Goal: Task Accomplishment & Management: Use online tool/utility

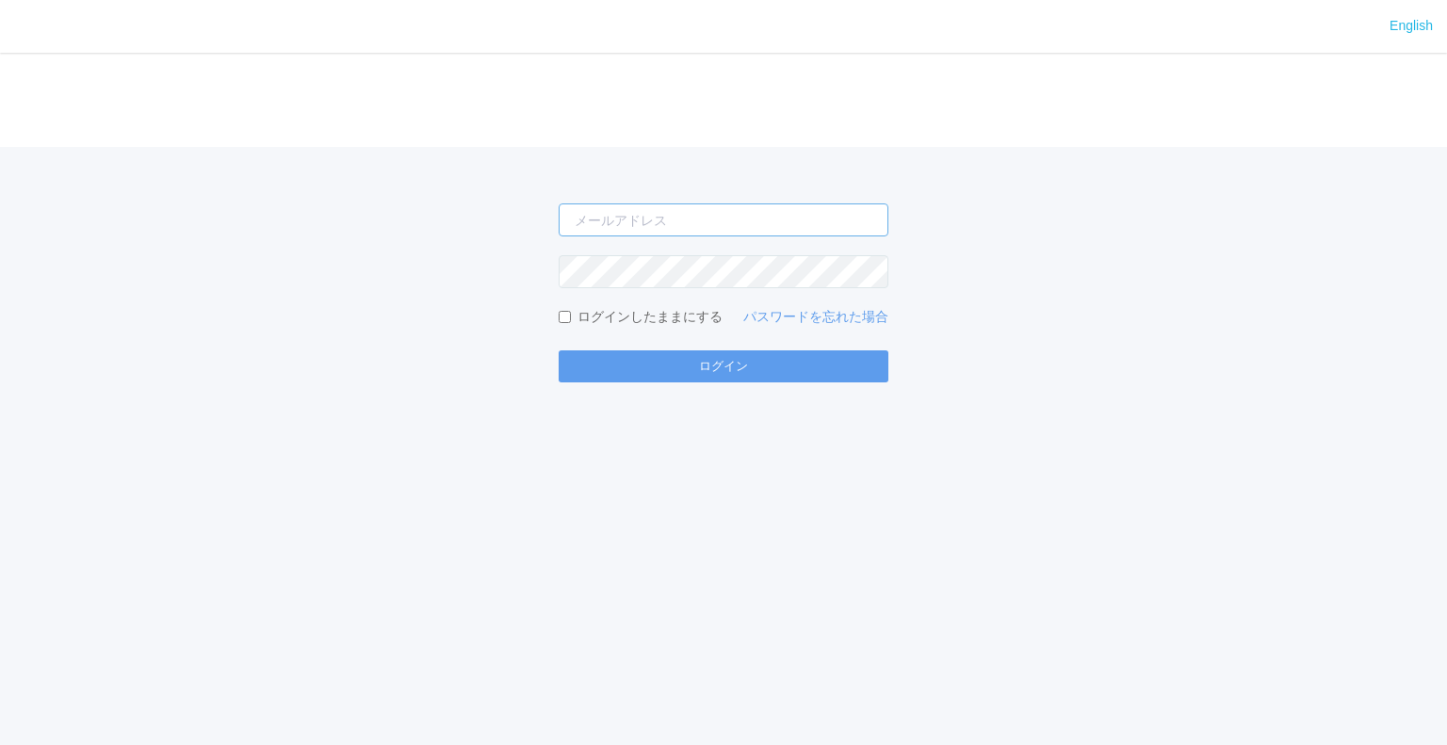
click at [838, 213] on input "email" at bounding box center [724, 219] width 330 height 33
type input "jp-atp-admin@dj.kyocera.com"
click at [559, 350] on button "ログイン" at bounding box center [724, 366] width 330 height 32
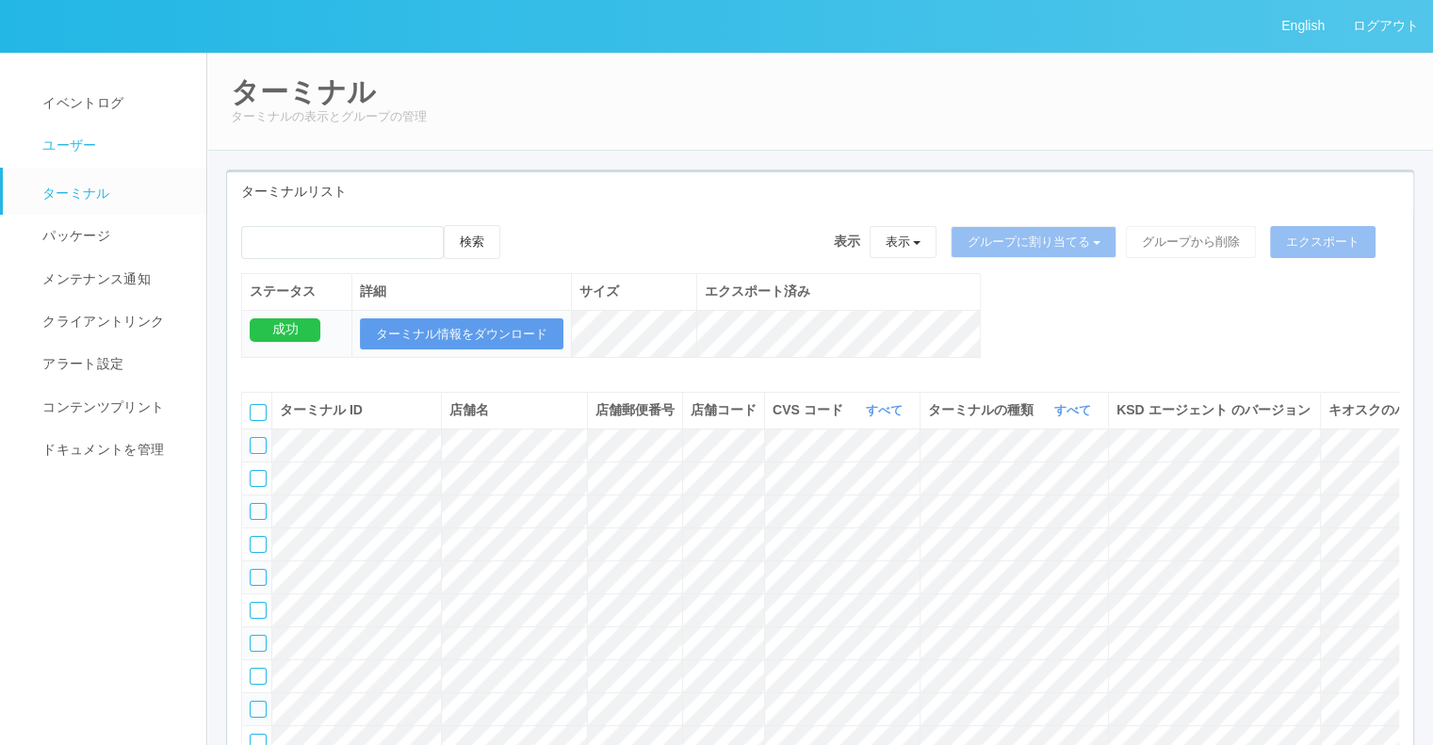
click at [133, 154] on link "ユーザー" at bounding box center [113, 145] width 220 height 42
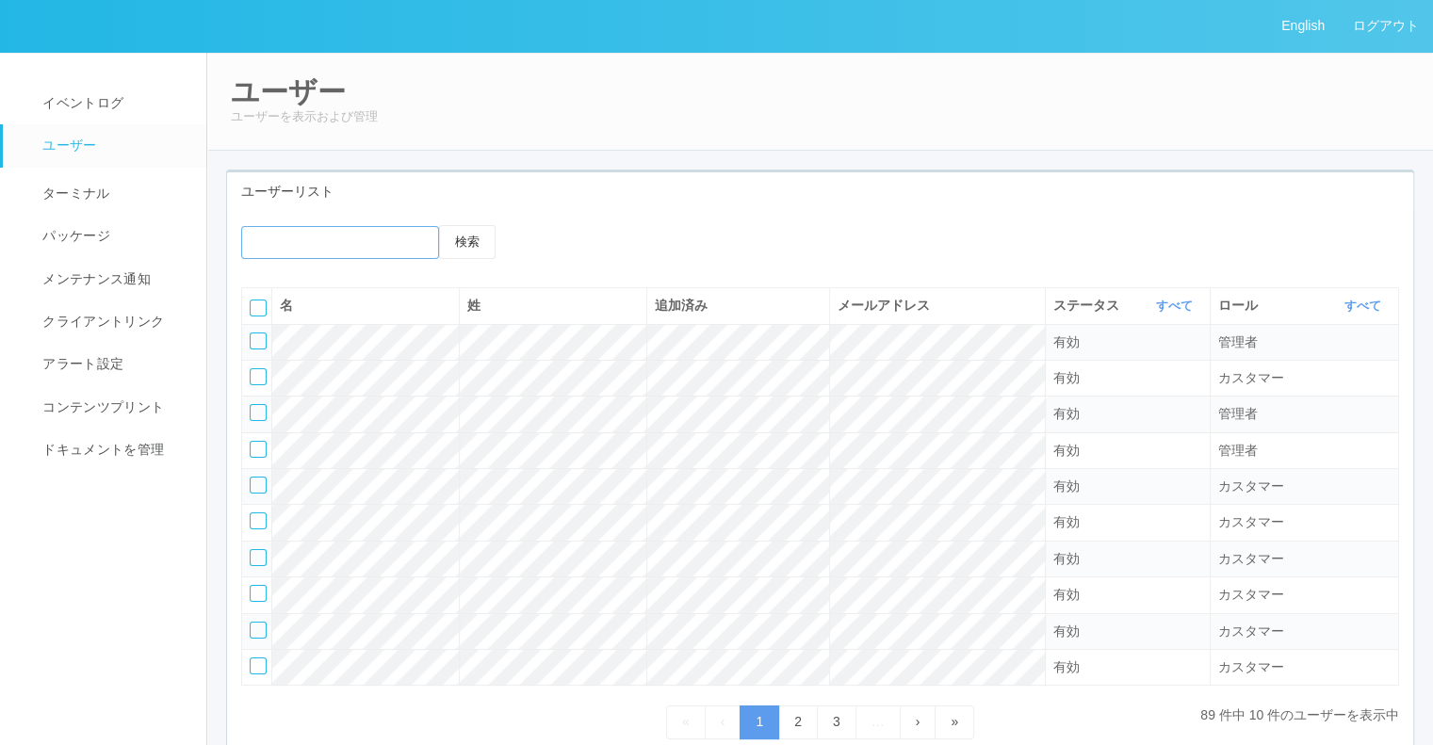
click at [399, 230] on input "emailSearch" at bounding box center [340, 242] width 198 height 33
type input "ryota.takagi"
click at [439, 225] on button "検索" at bounding box center [467, 242] width 57 height 34
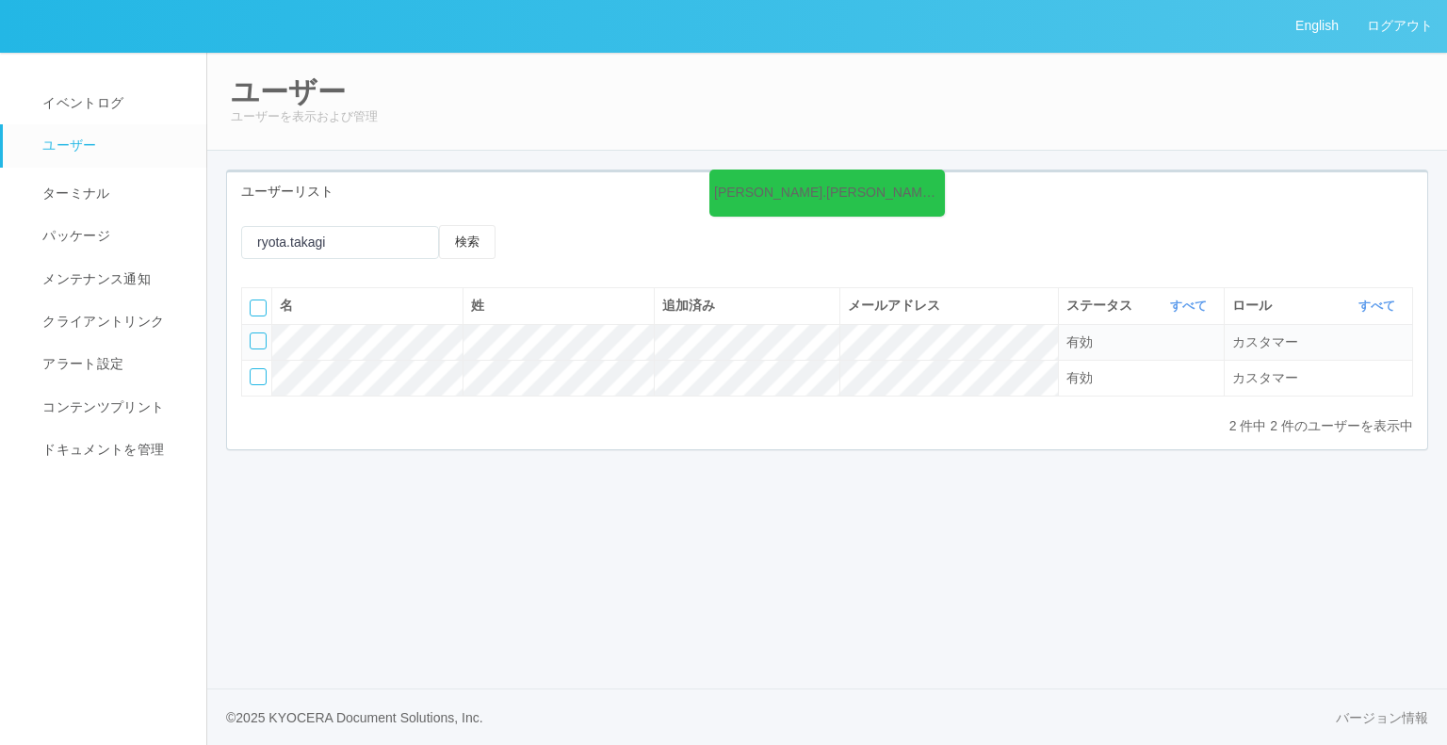
click at [778, 440] on div "ryota.takagi の検索結果 (2 件) 検索 名 姓 追加済み メールアドレス ステータス すべて 表示 すべて 有効 登録済み 無効 ロール すべ…" at bounding box center [827, 330] width 1200 height 238
click at [258, 342] on div at bounding box center [258, 341] width 17 height 17
click at [256, 370] on div at bounding box center [258, 376] width 17 height 17
click at [612, 241] on icon at bounding box center [612, 241] width 0 height 0
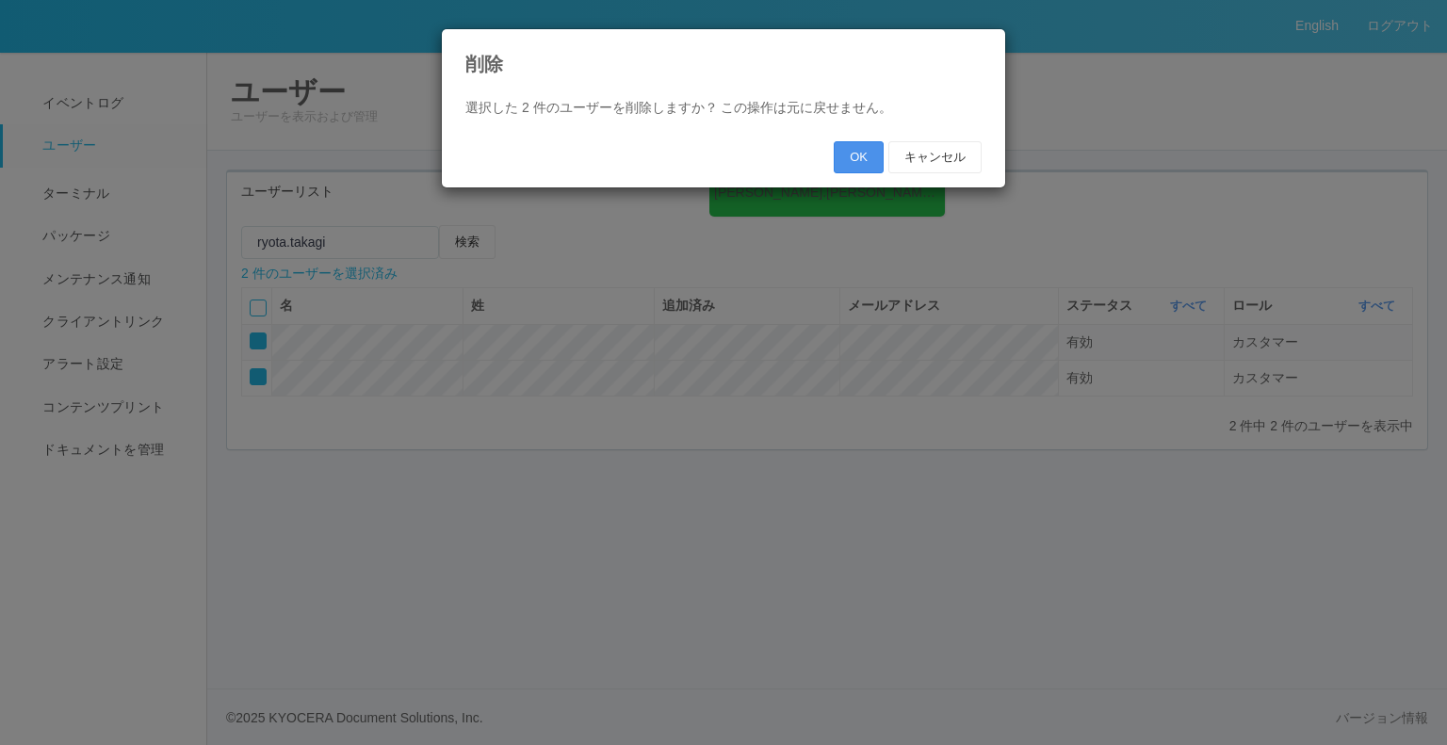
click at [871, 154] on button "OK" at bounding box center [859, 157] width 50 height 32
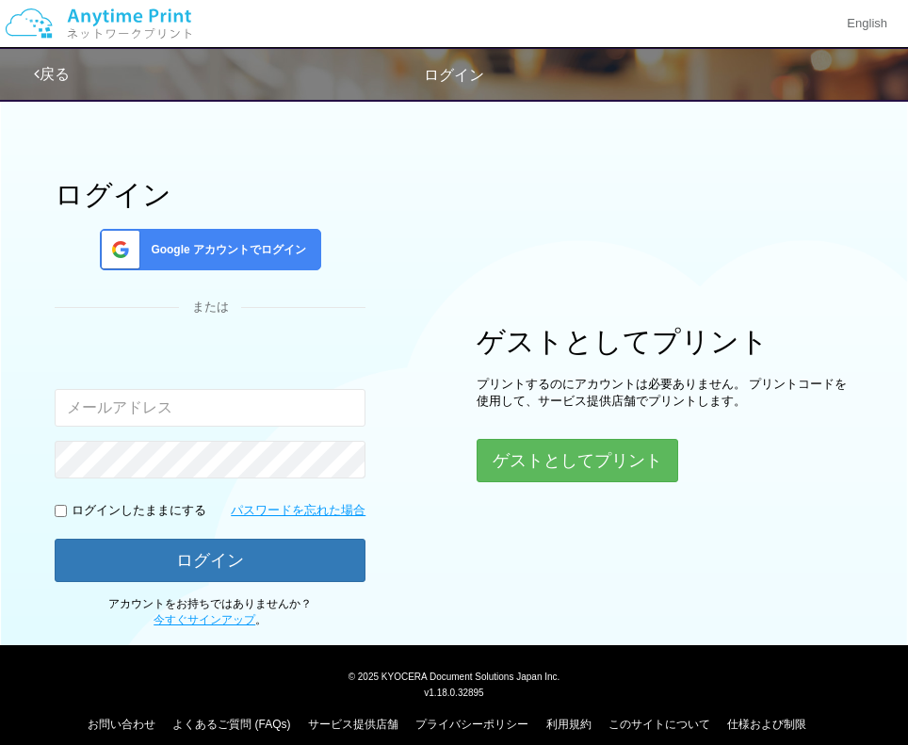
click at [278, 229] on div "Google アカウントでログイン" at bounding box center [210, 249] width 221 height 41
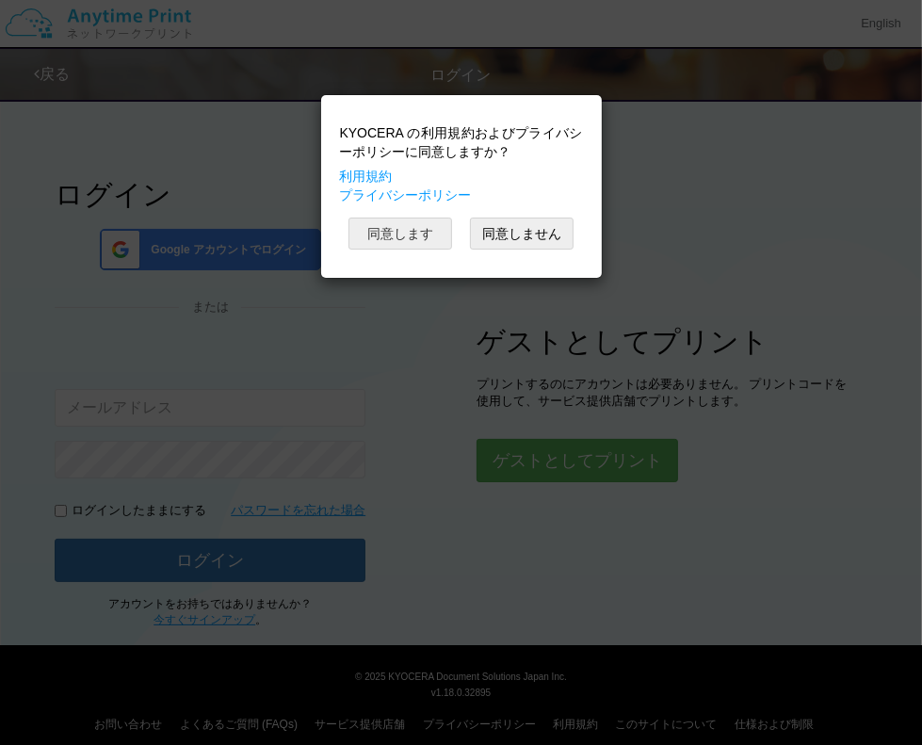
click at [373, 230] on button "同意します" at bounding box center [401, 234] width 104 height 32
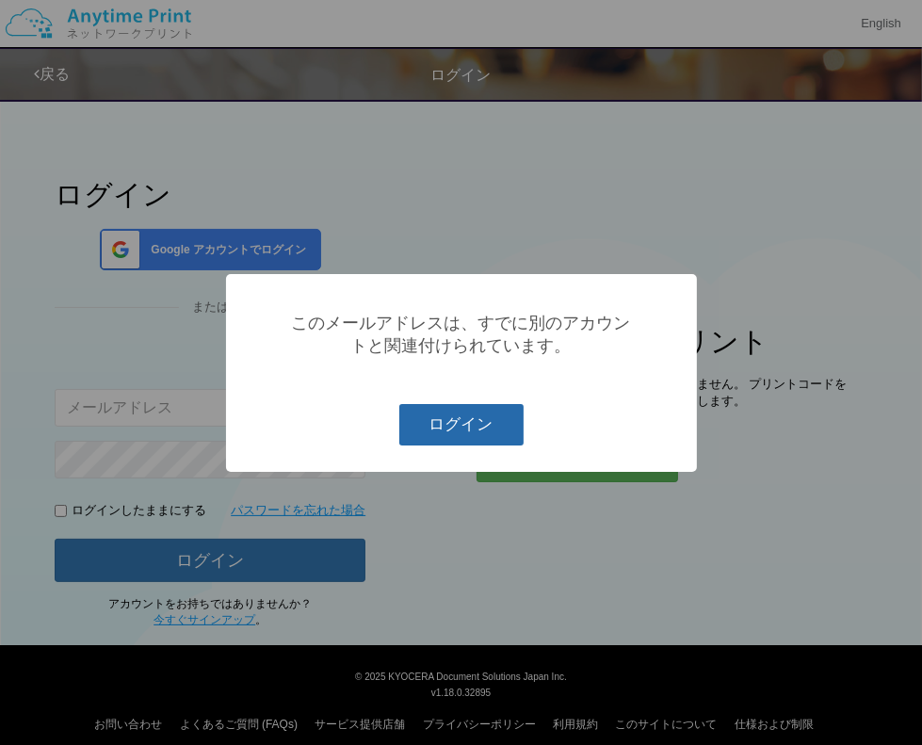
click at [465, 421] on button "ログイン" at bounding box center [461, 424] width 124 height 41
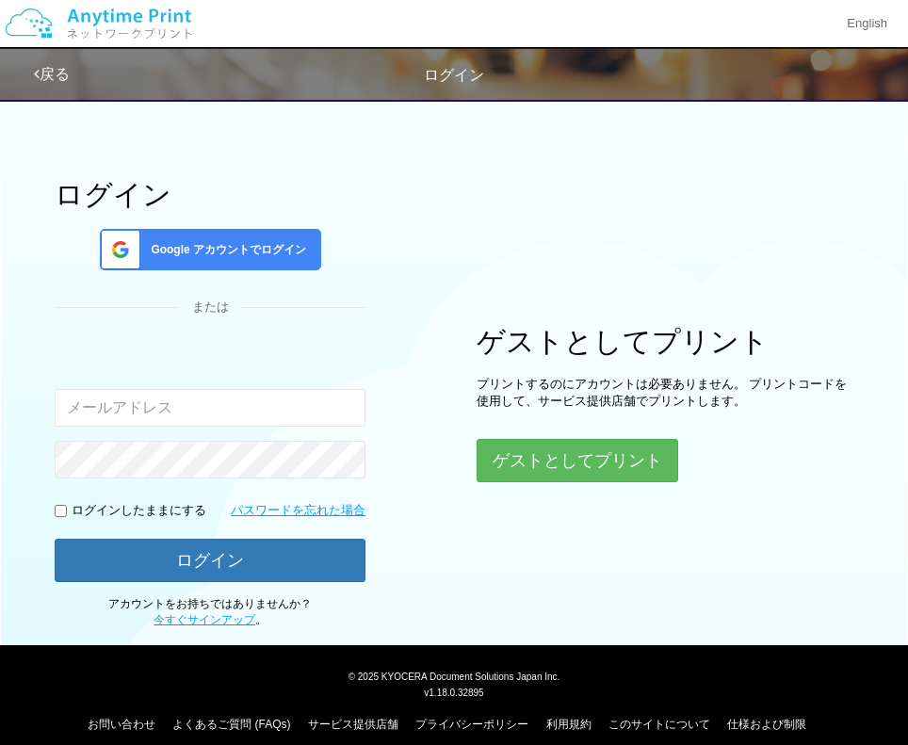
click at [275, 231] on div "Google アカウントでログイン" at bounding box center [210, 249] width 221 height 41
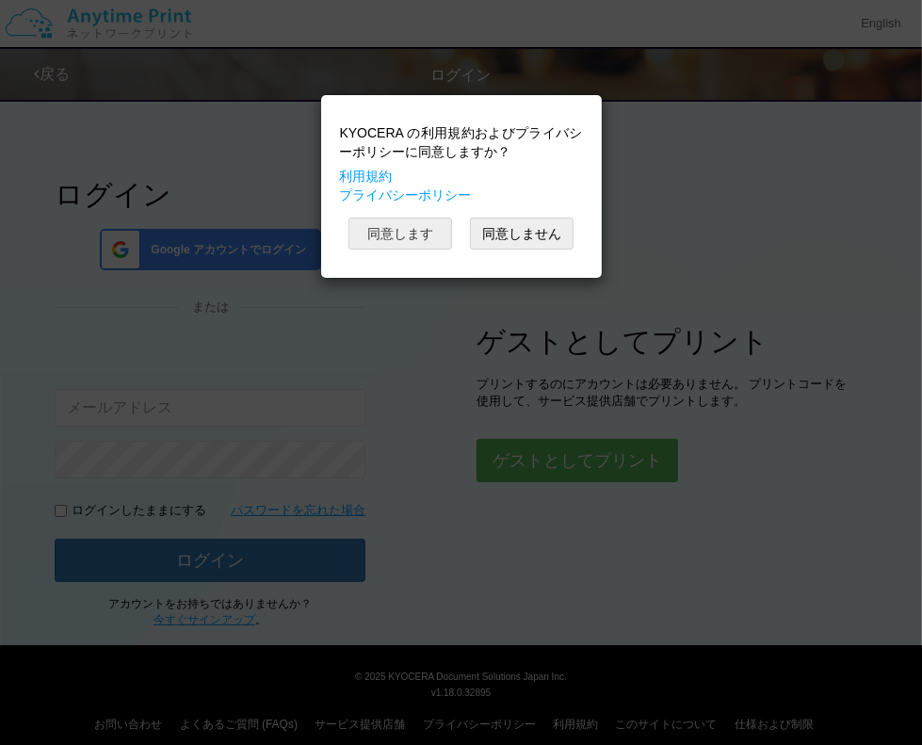
click at [379, 233] on button "同意します" at bounding box center [401, 234] width 104 height 32
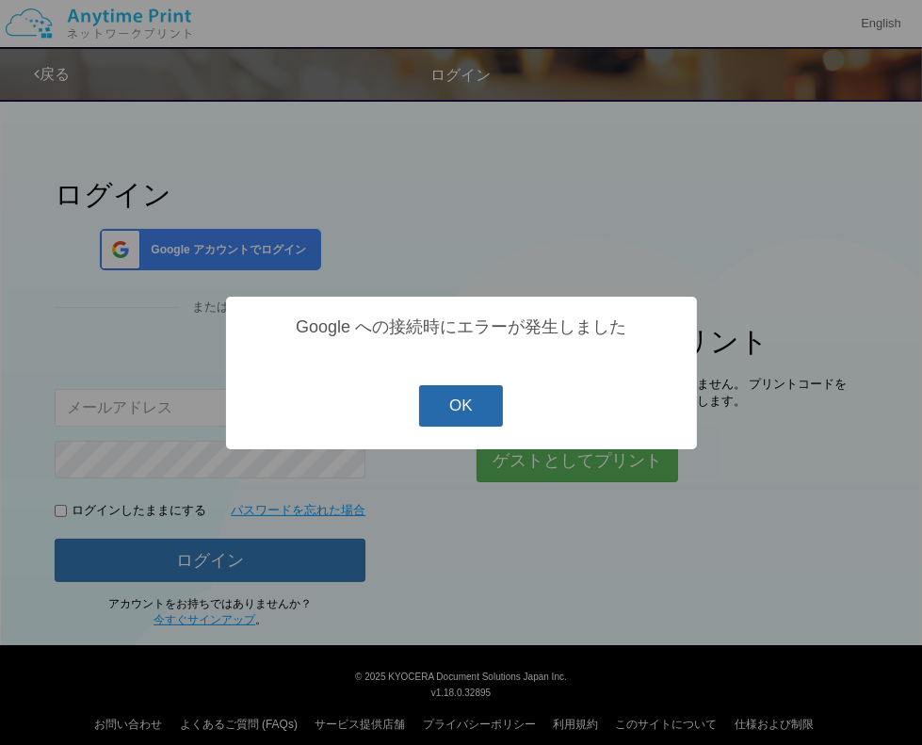
click at [481, 406] on button "OK" at bounding box center [461, 405] width 84 height 41
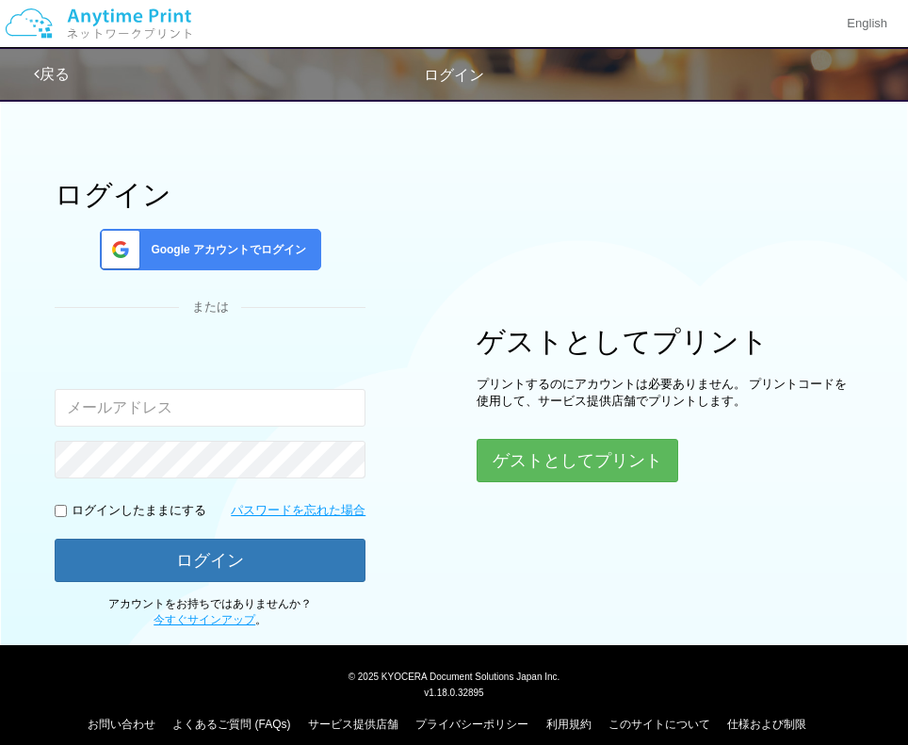
click at [595, 625] on div "ログイン Google アカウントでログイン または 入力されたメールアドレスまたはパスワードが正しくありません。 ログインしたままにする パスワードを忘れた…" at bounding box center [454, 359] width 908 height 540
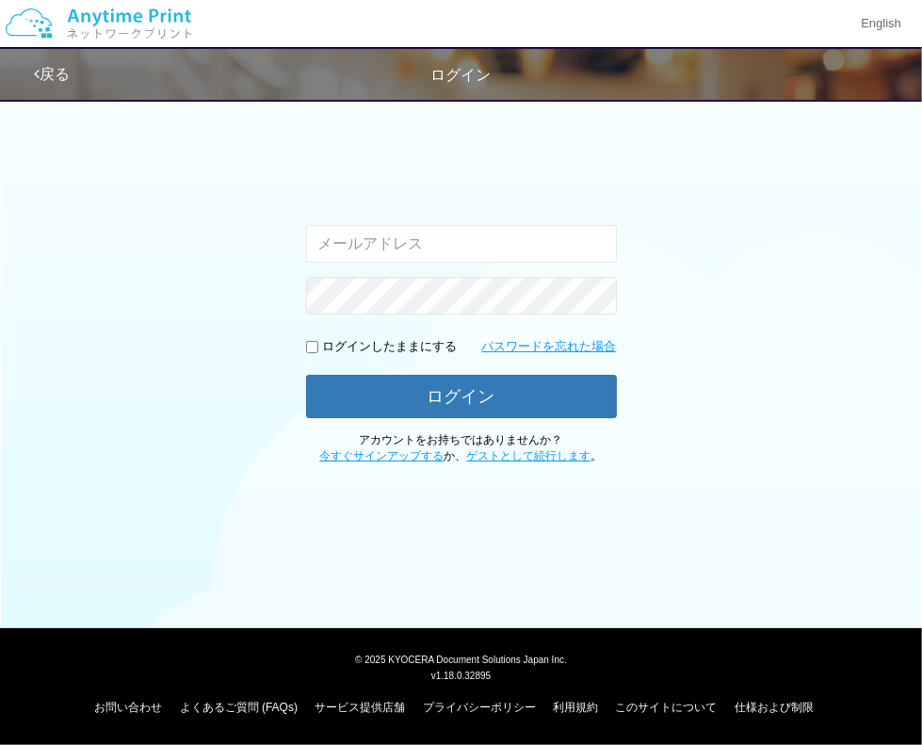
click at [135, 36] on img at bounding box center [98, 24] width 201 height 66
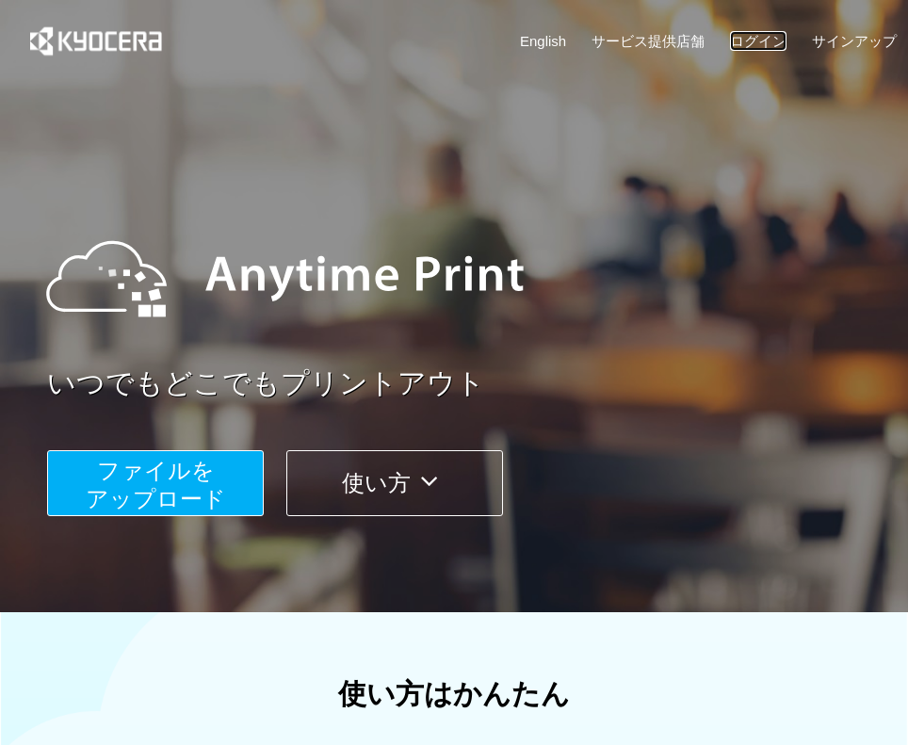
click at [759, 46] on link "ログイン" at bounding box center [758, 41] width 57 height 20
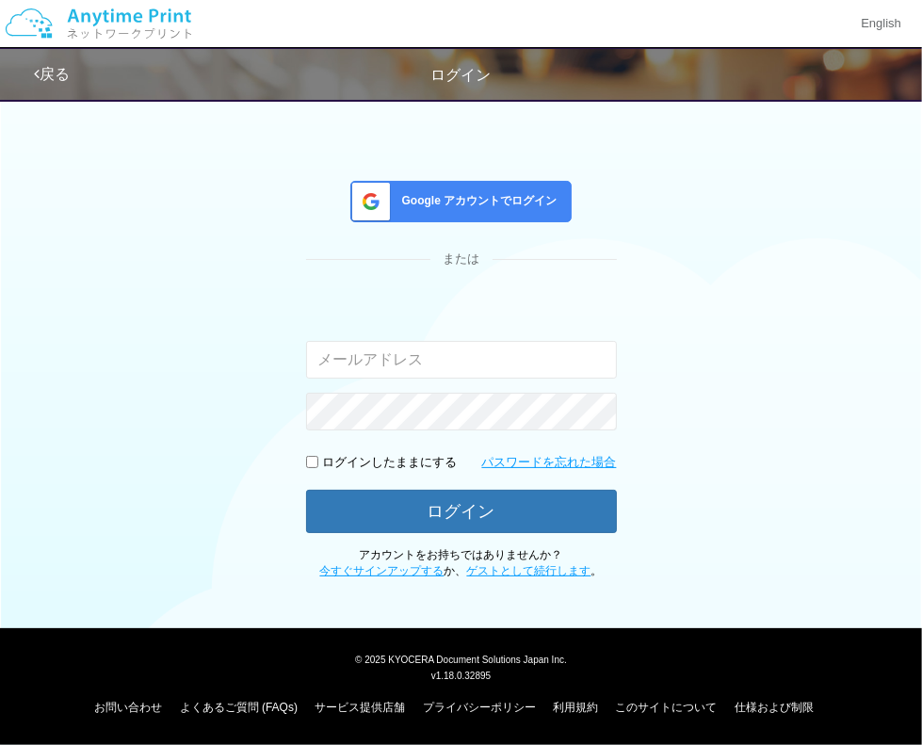
click at [512, 201] on span "Google アカウントでログイン" at bounding box center [476, 201] width 163 height 16
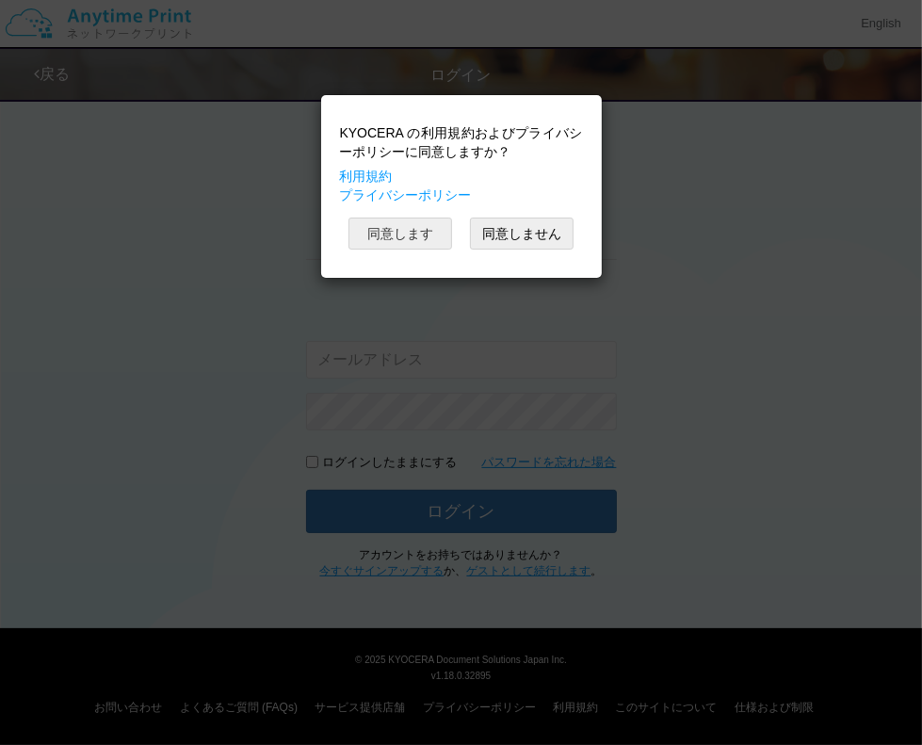
click at [449, 227] on button "同意します" at bounding box center [401, 234] width 104 height 32
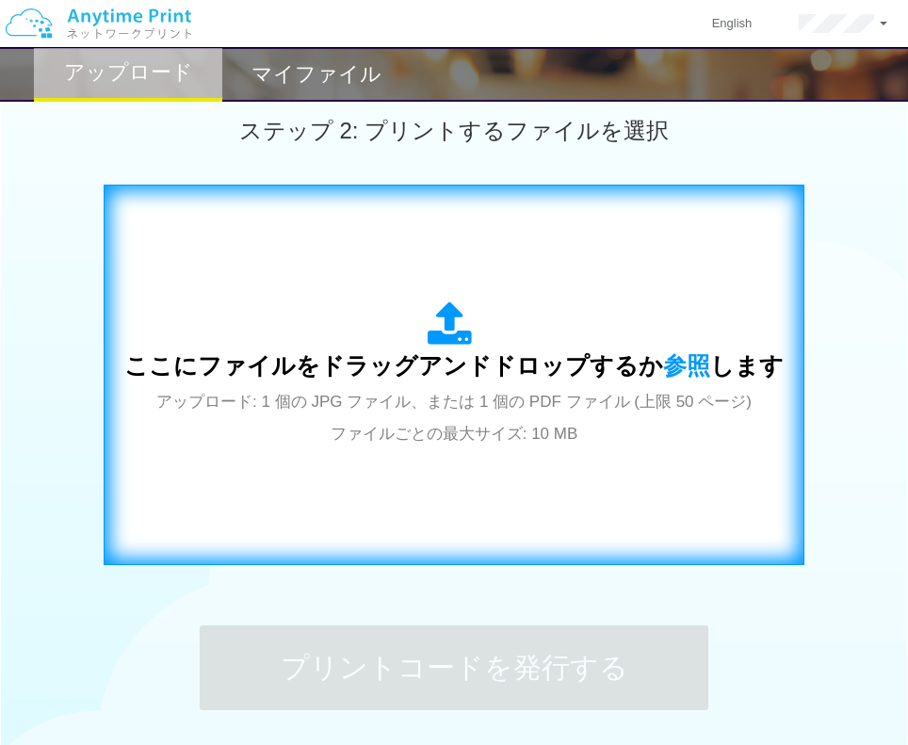
scroll to position [539, 0]
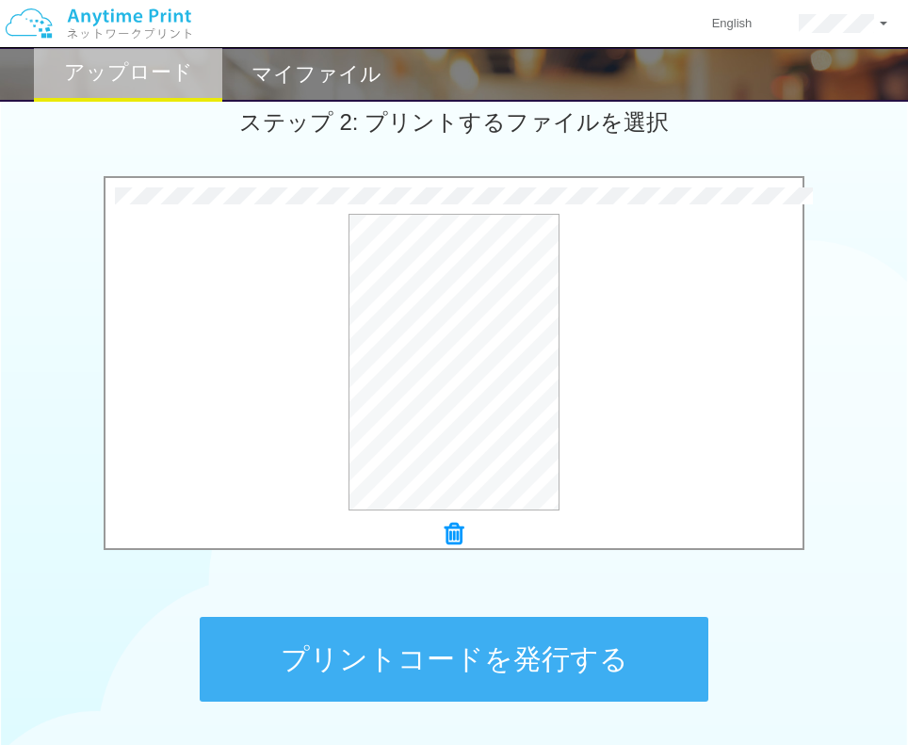
click at [470, 645] on button "プリントコードを発行する" at bounding box center [454, 659] width 509 height 85
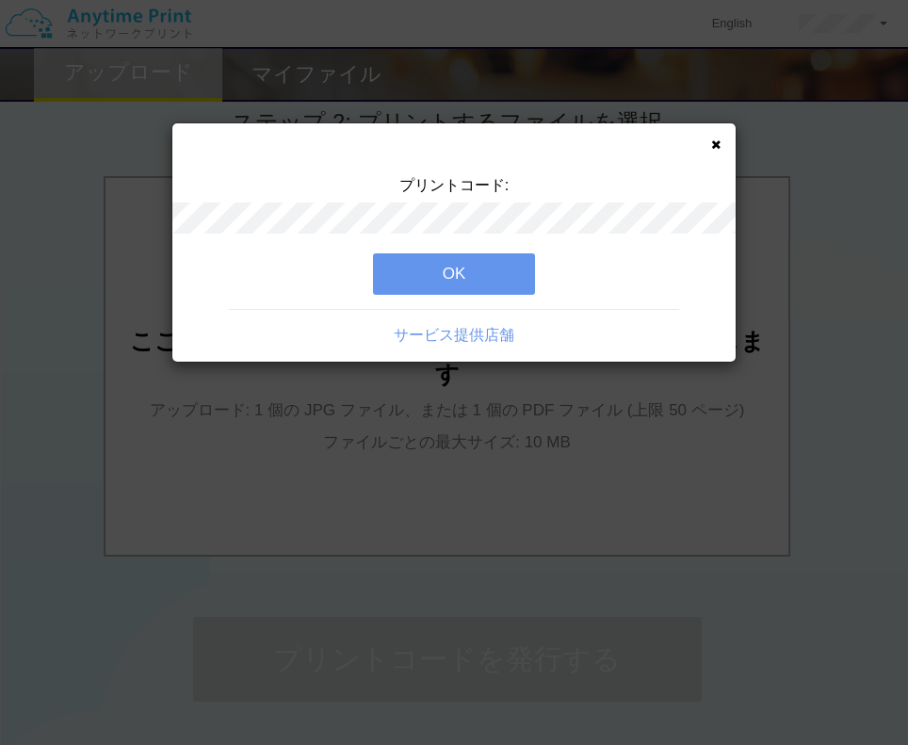
scroll to position [0, 0]
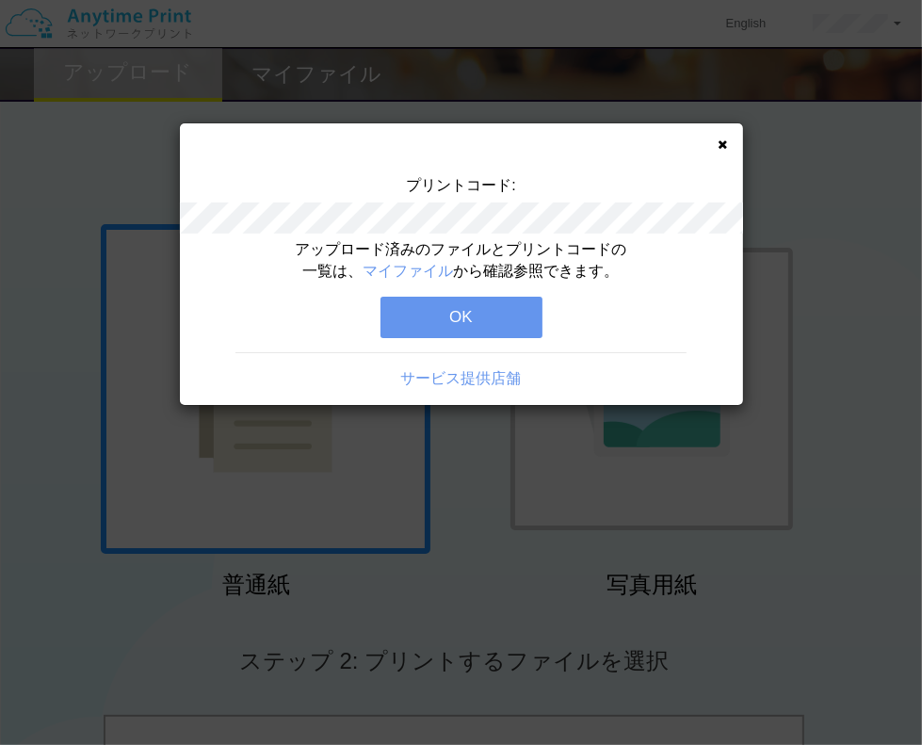
click at [492, 319] on button "OK" at bounding box center [462, 317] width 162 height 41
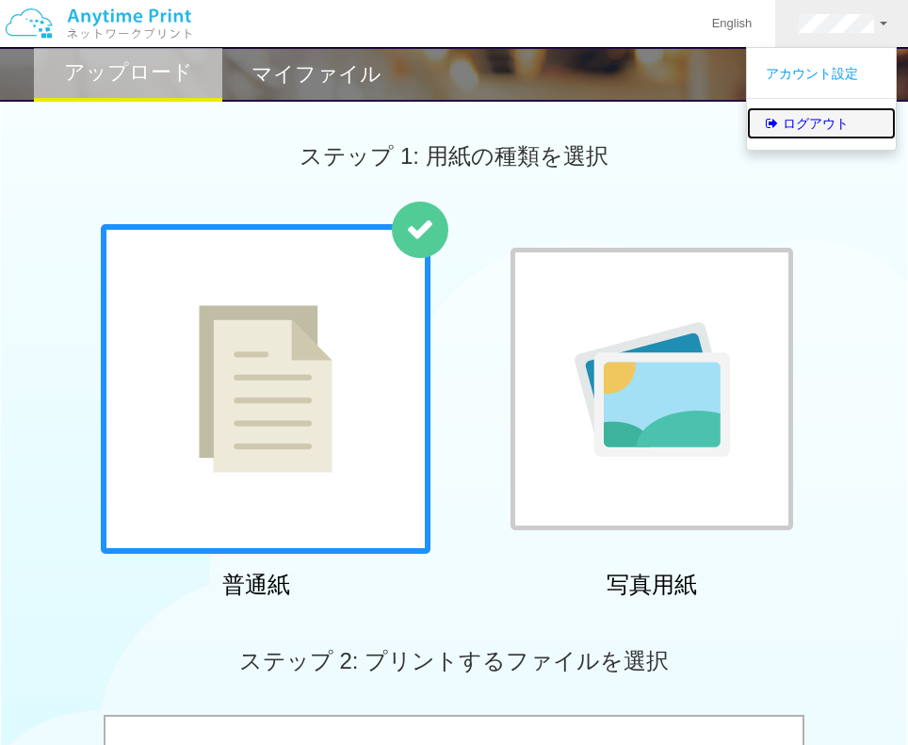
click at [822, 121] on link "ログアウト" at bounding box center [821, 123] width 149 height 32
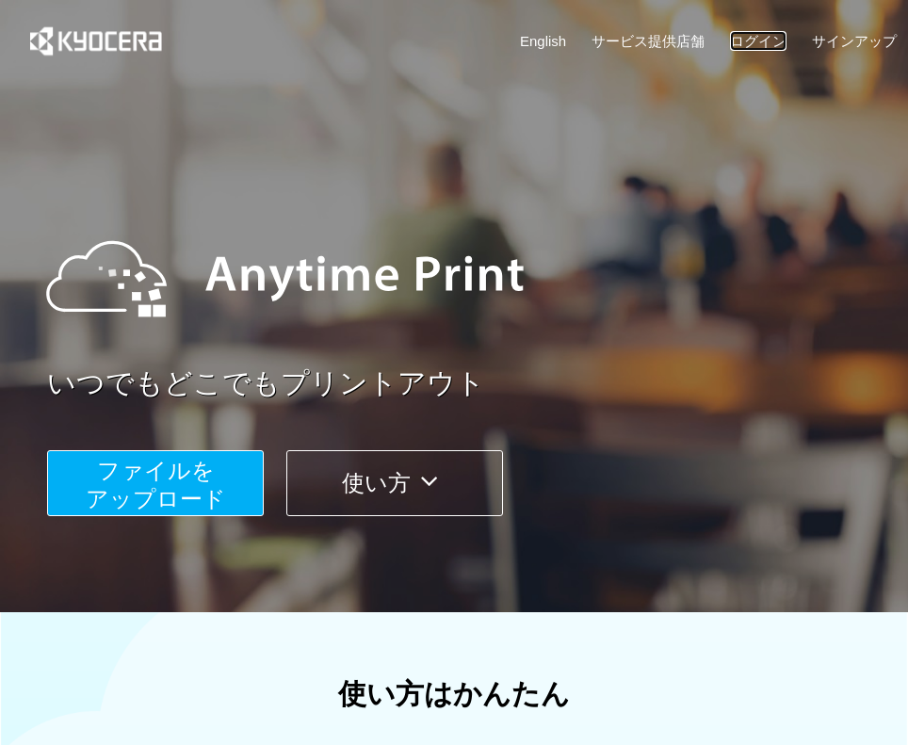
click at [763, 33] on link "ログイン" at bounding box center [758, 41] width 57 height 20
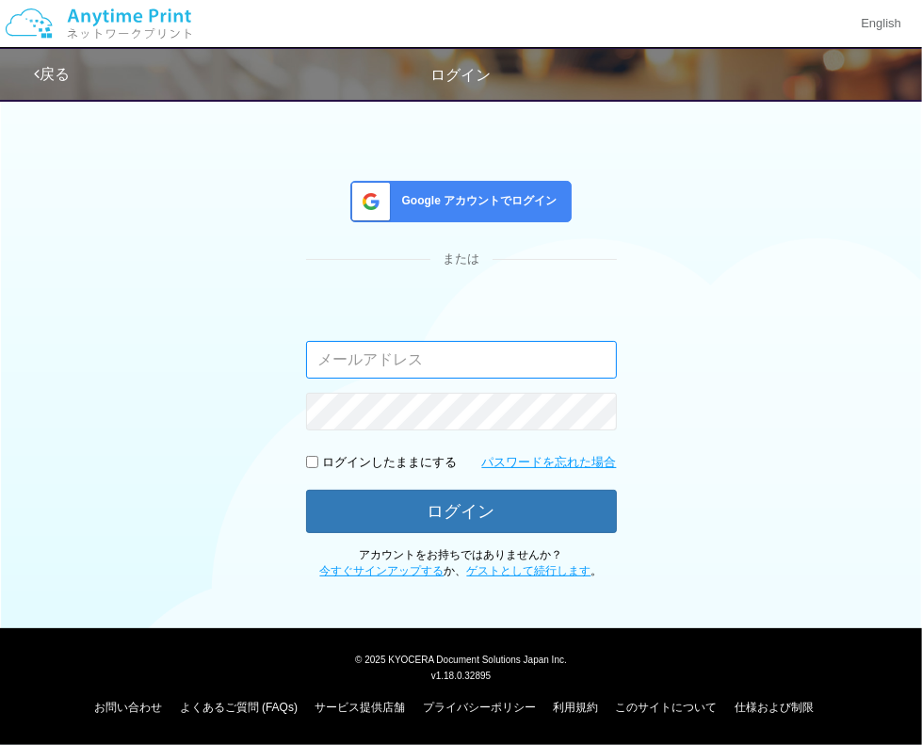
click at [412, 354] on input "email" at bounding box center [461, 360] width 311 height 38
type input "[EMAIL_ADDRESS][DOMAIN_NAME]"
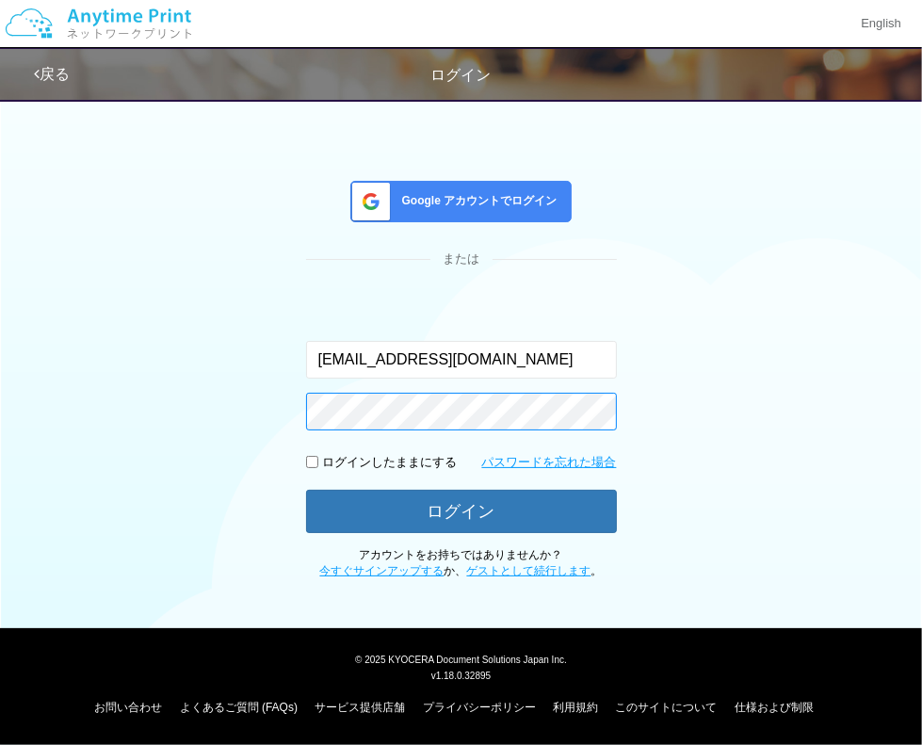
click at [306, 490] on button "ログイン" at bounding box center [461, 511] width 311 height 43
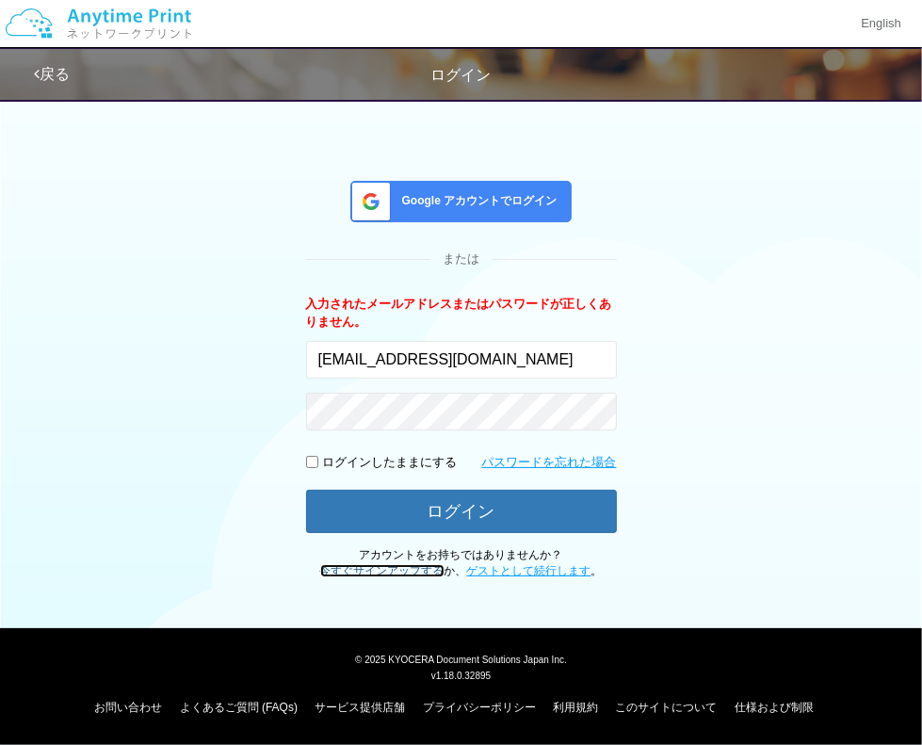
click at [430, 578] on link "今すぐサインアップする" at bounding box center [382, 570] width 124 height 13
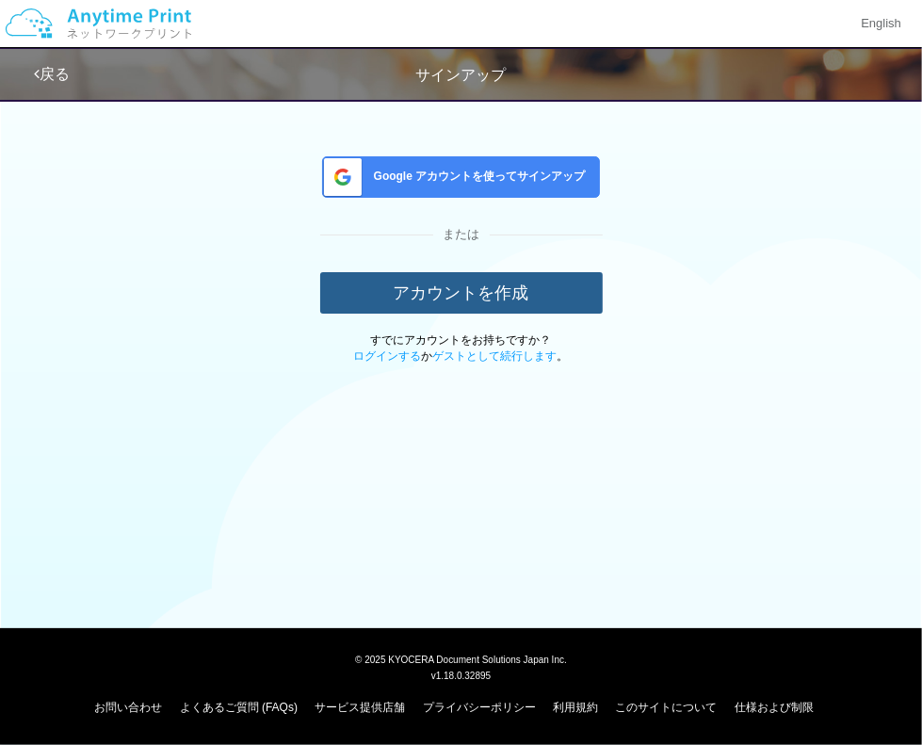
click at [505, 280] on button "アカウントを作成" at bounding box center [461, 292] width 283 height 41
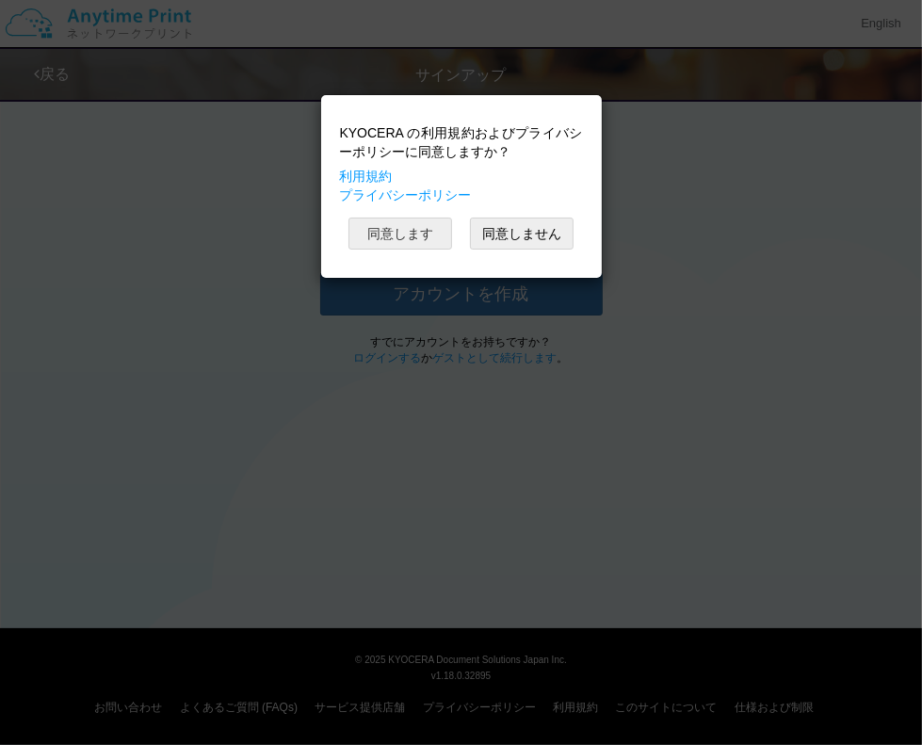
click at [437, 242] on button "同意します" at bounding box center [401, 234] width 104 height 32
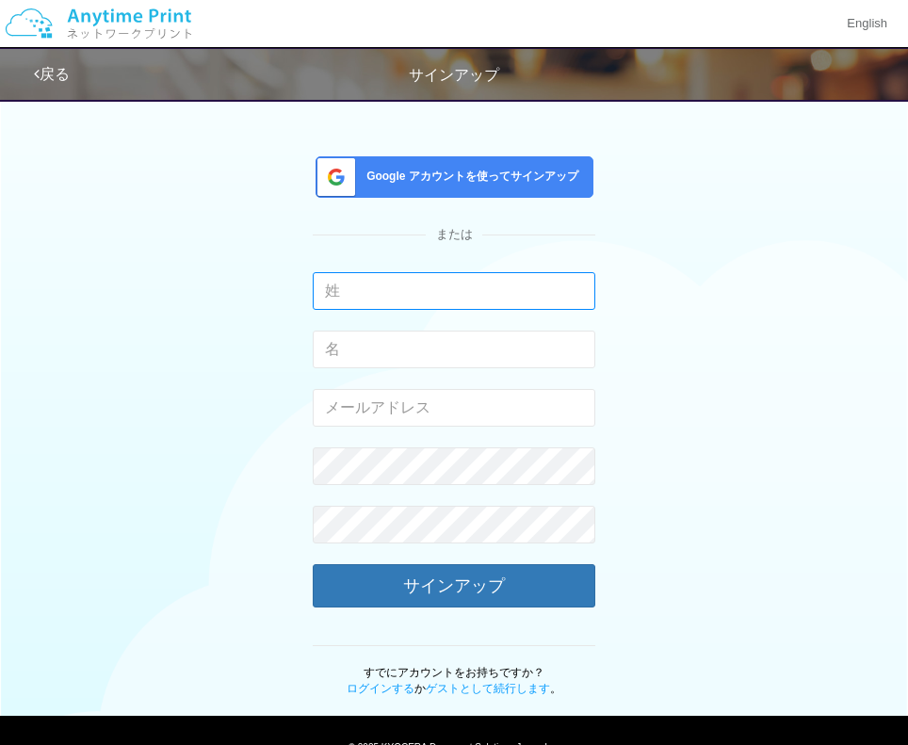
click at [426, 300] on input "text" at bounding box center [454, 291] width 283 height 38
type input "ryota"
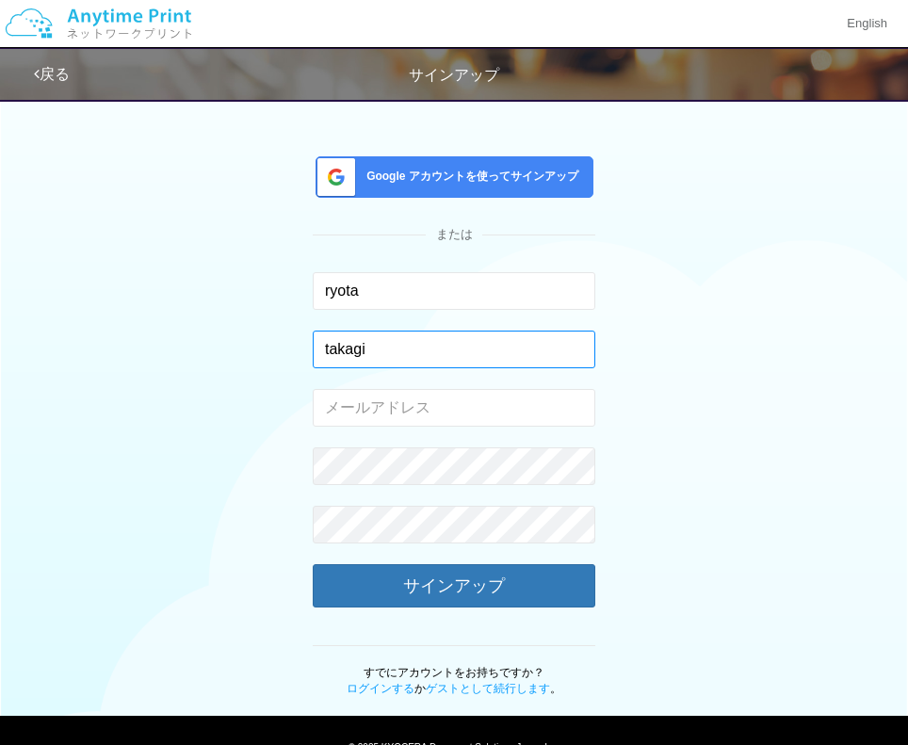
type input "takagi"
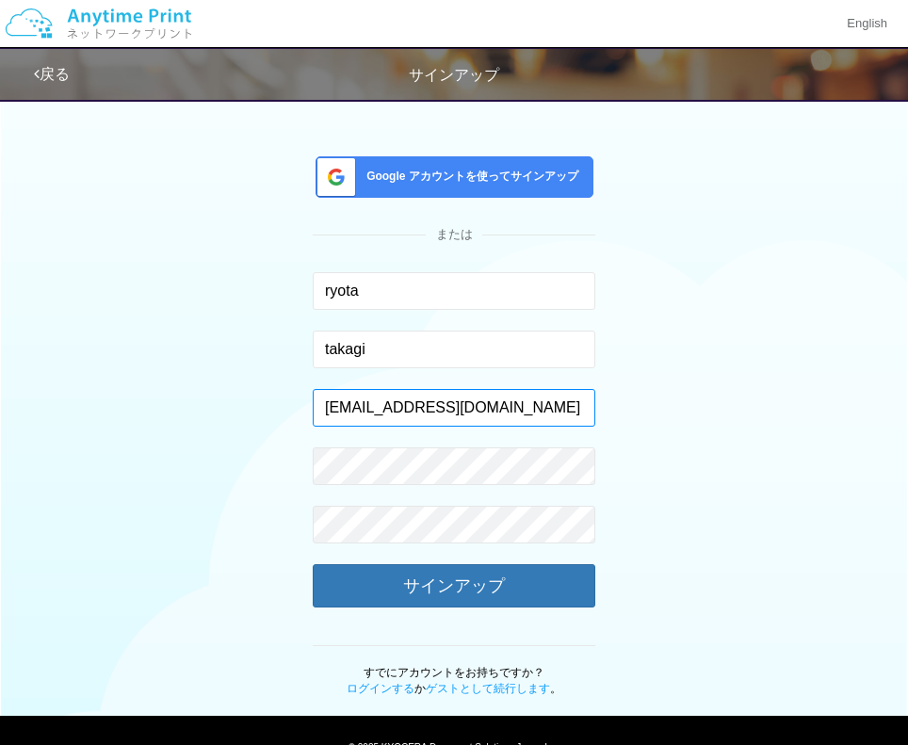
type input "[EMAIL_ADDRESS][DOMAIN_NAME]"
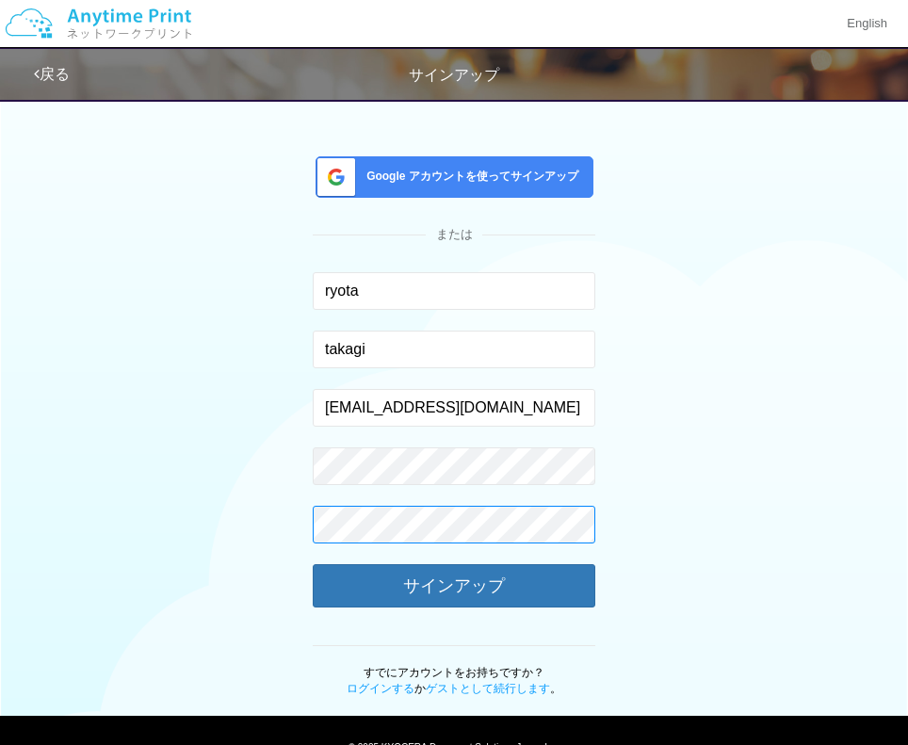
click at [313, 564] on button "サインアップ" at bounding box center [454, 585] width 283 height 43
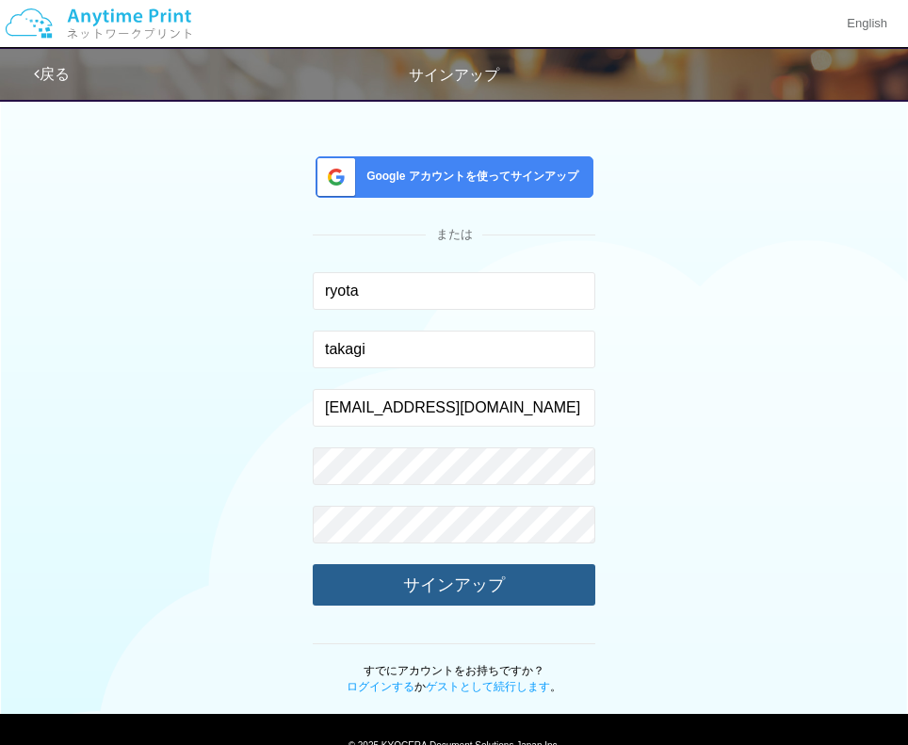
click at [406, 571] on button "サインアップ" at bounding box center [454, 584] width 283 height 41
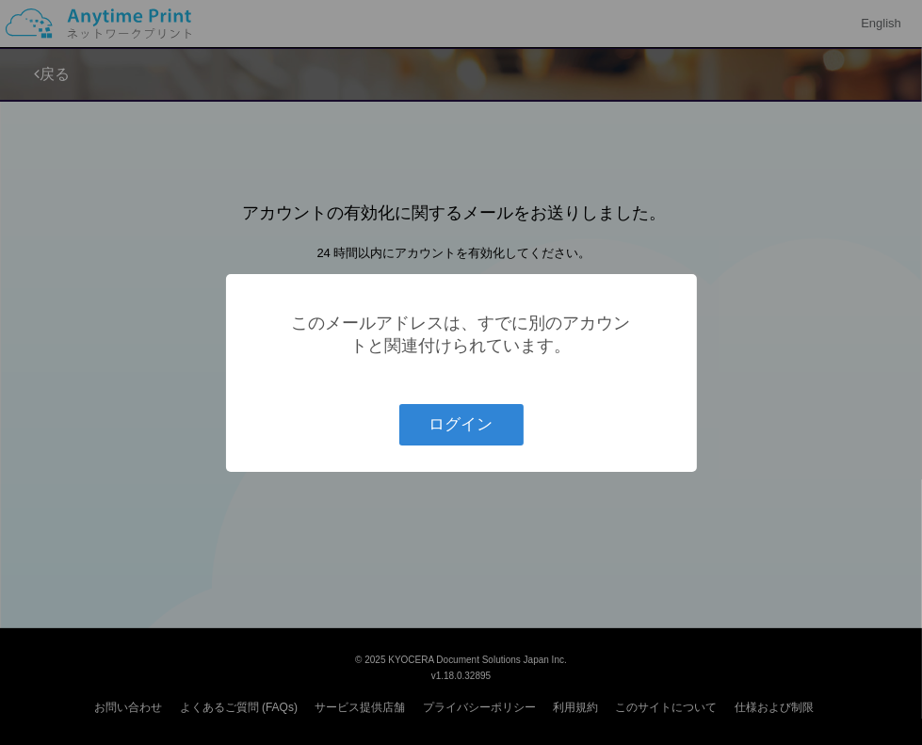
click at [456, 455] on div "? ! i このメールアドレスは、すでに別のアカウントと関連付けられています。 ログイン Cancel ×" at bounding box center [461, 373] width 471 height 198
click at [461, 445] on button "ログイン" at bounding box center [461, 424] width 124 height 41
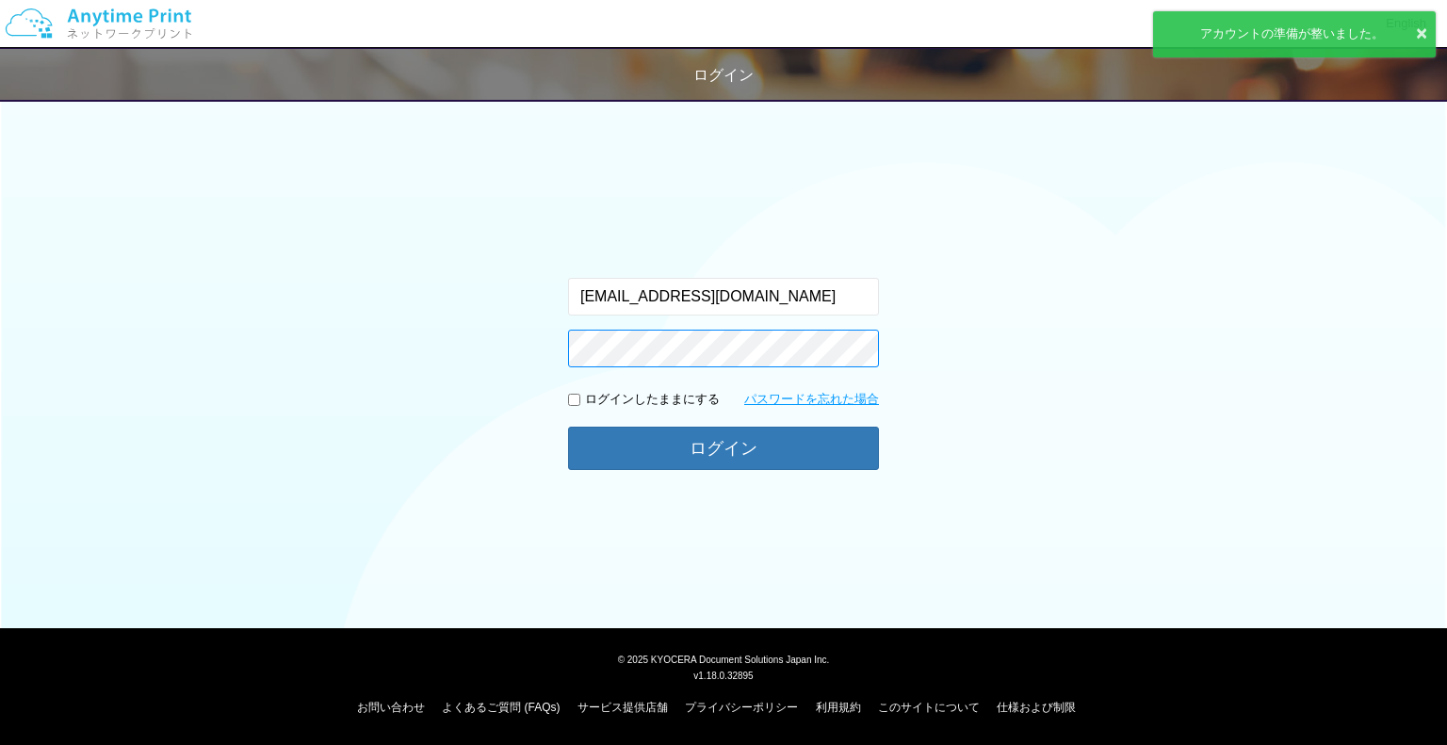
click at [568, 427] on button "ログイン" at bounding box center [723, 448] width 311 height 43
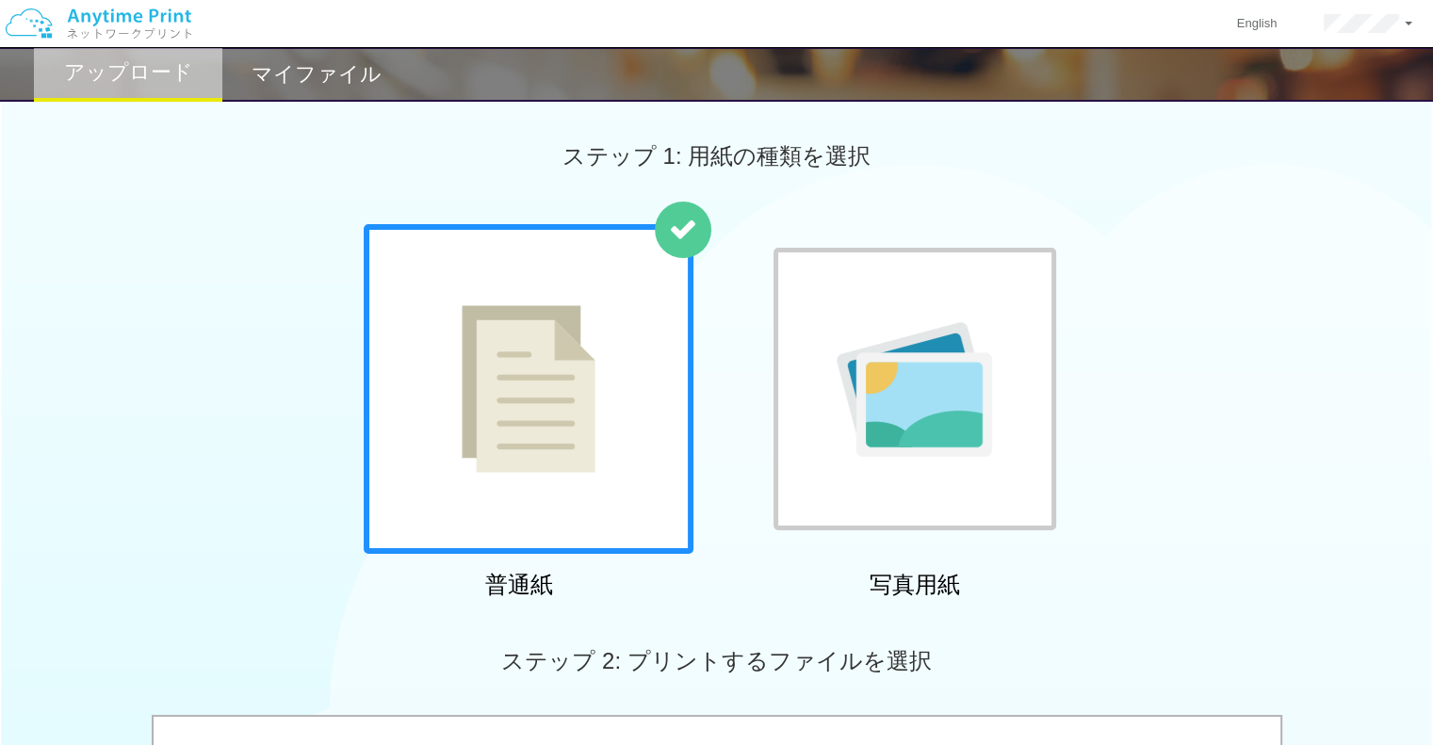
scroll to position [687, 0]
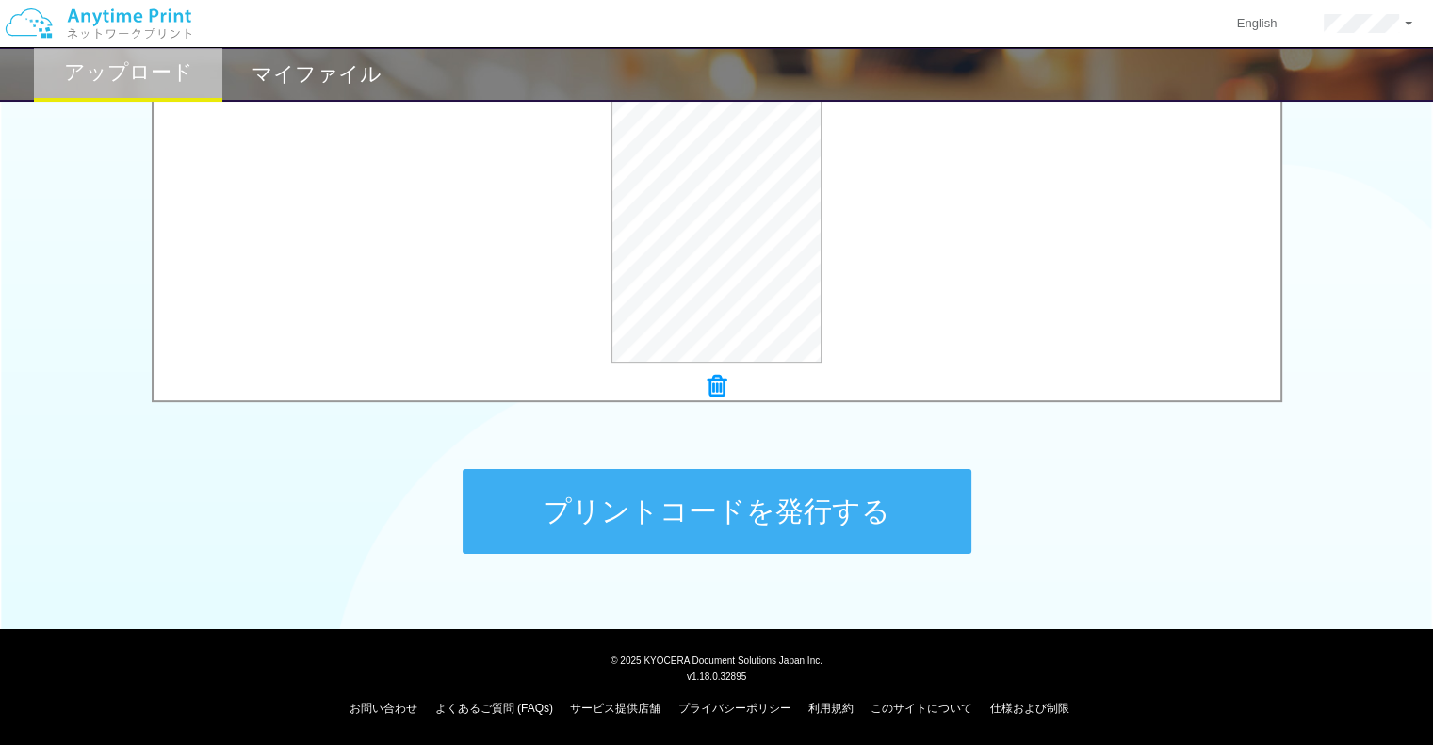
click at [653, 515] on button "プリントコードを発行する" at bounding box center [717, 511] width 509 height 85
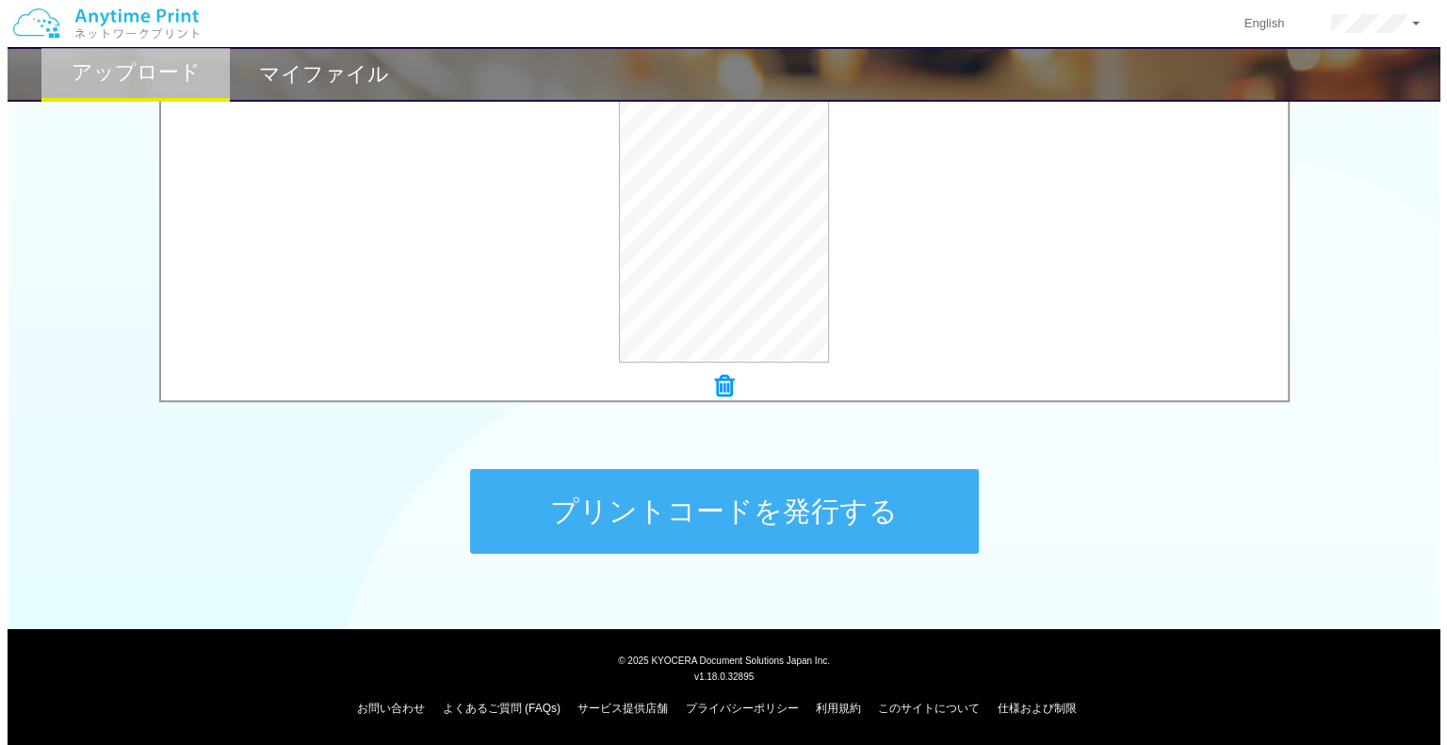
scroll to position [0, 0]
